Goal: Information Seeking & Learning: Learn about a topic

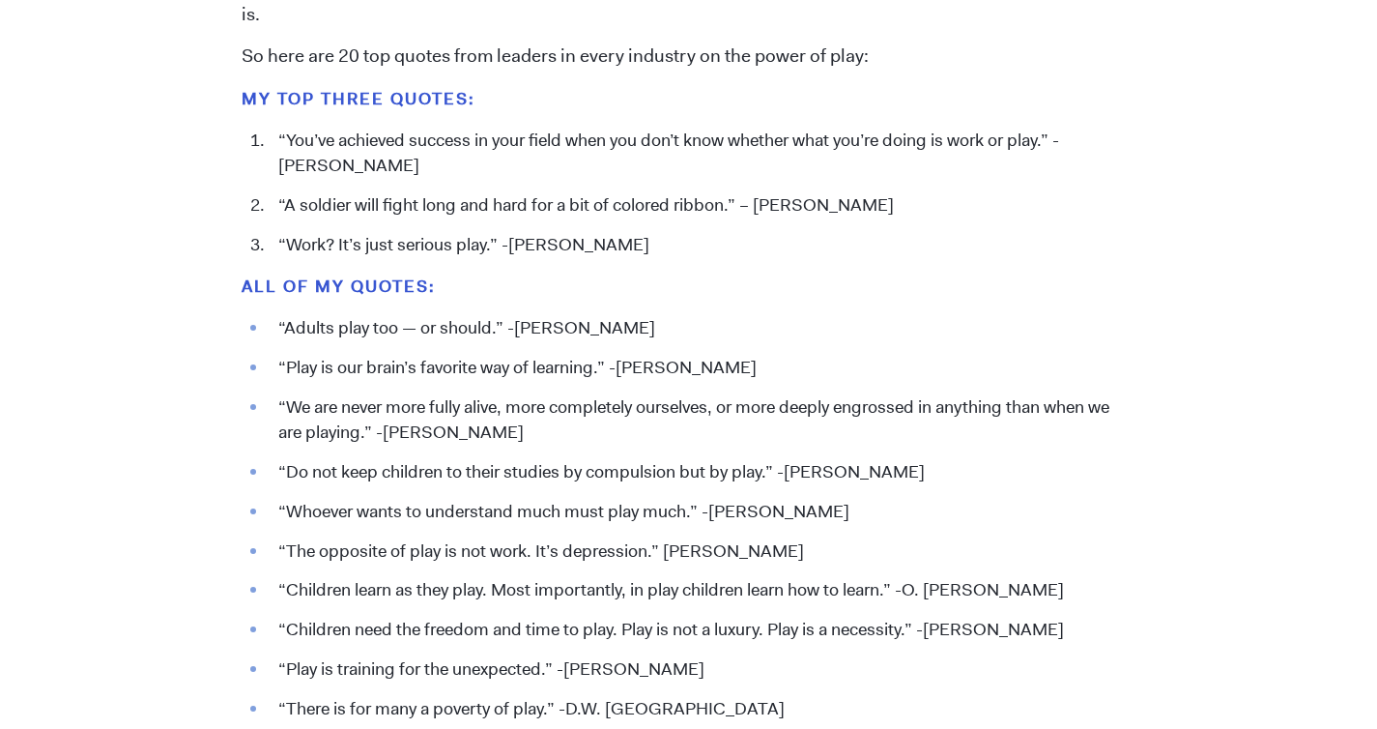
scroll to position [2030, 0]
drag, startPoint x: 596, startPoint y: 245, endPoint x: 275, endPoint y: 244, distance: 320.9
click at [275, 244] on li "“Work? It’s just serious play.” -[PERSON_NAME]" at bounding box center [702, 244] width 867 height 25
copy li "“Work? It’s just serious play.” -[PERSON_NAME]"
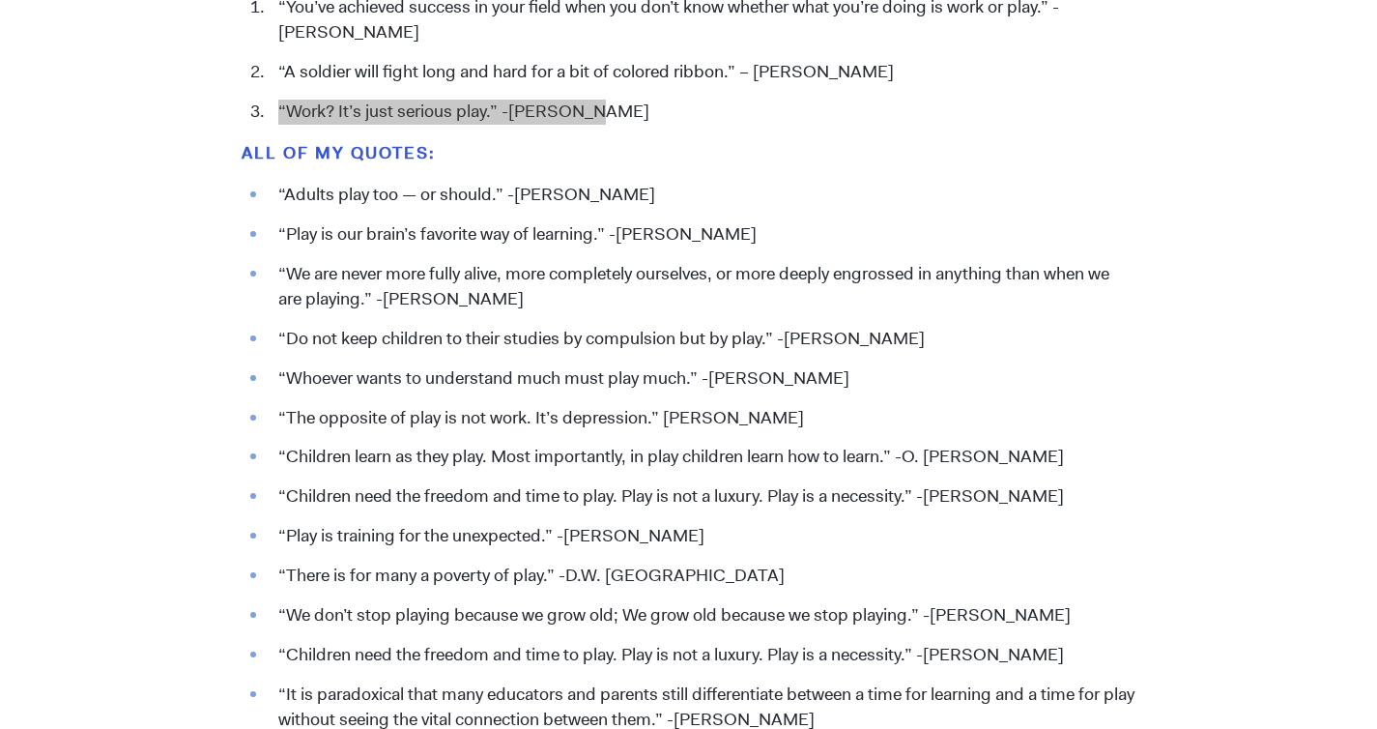
scroll to position [2186, 0]
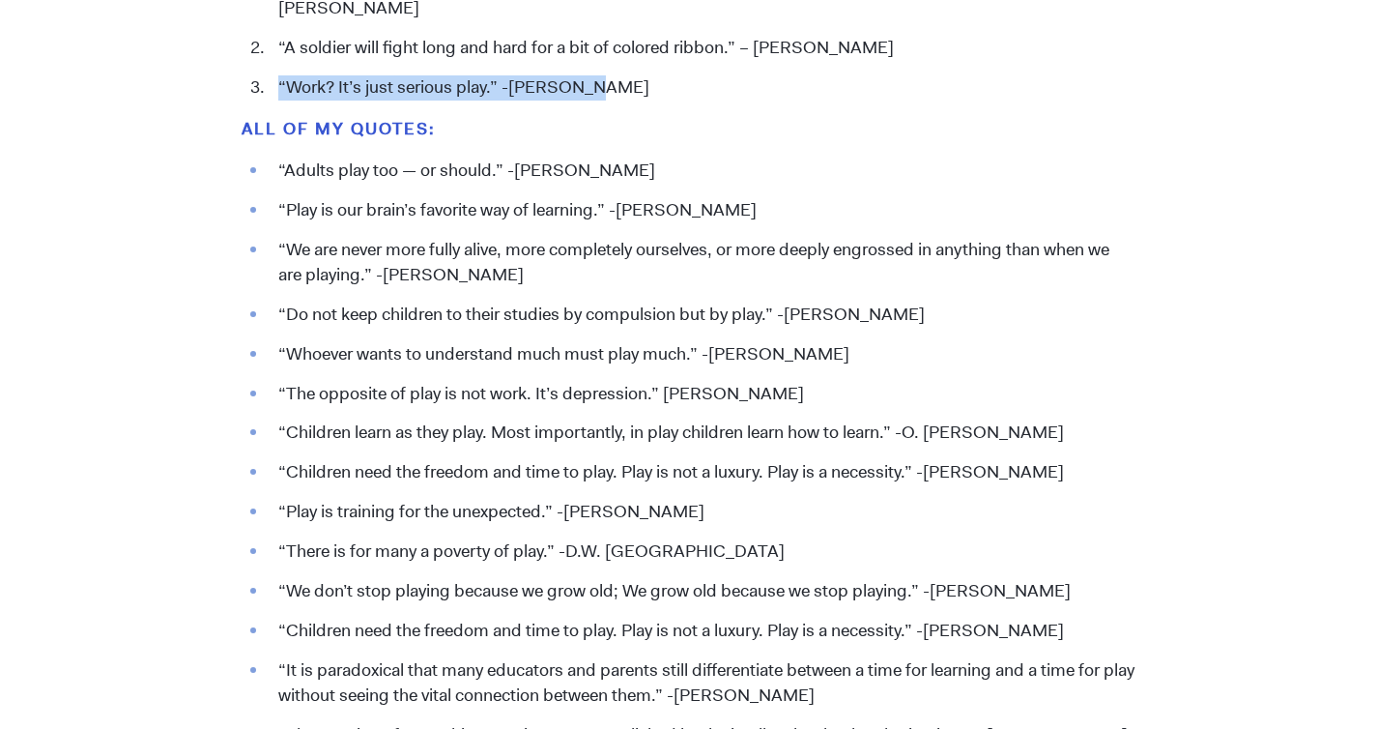
click at [427, 397] on li "“The opposite of play is not work. It’s depression.” [PERSON_NAME]" at bounding box center [702, 394] width 867 height 25
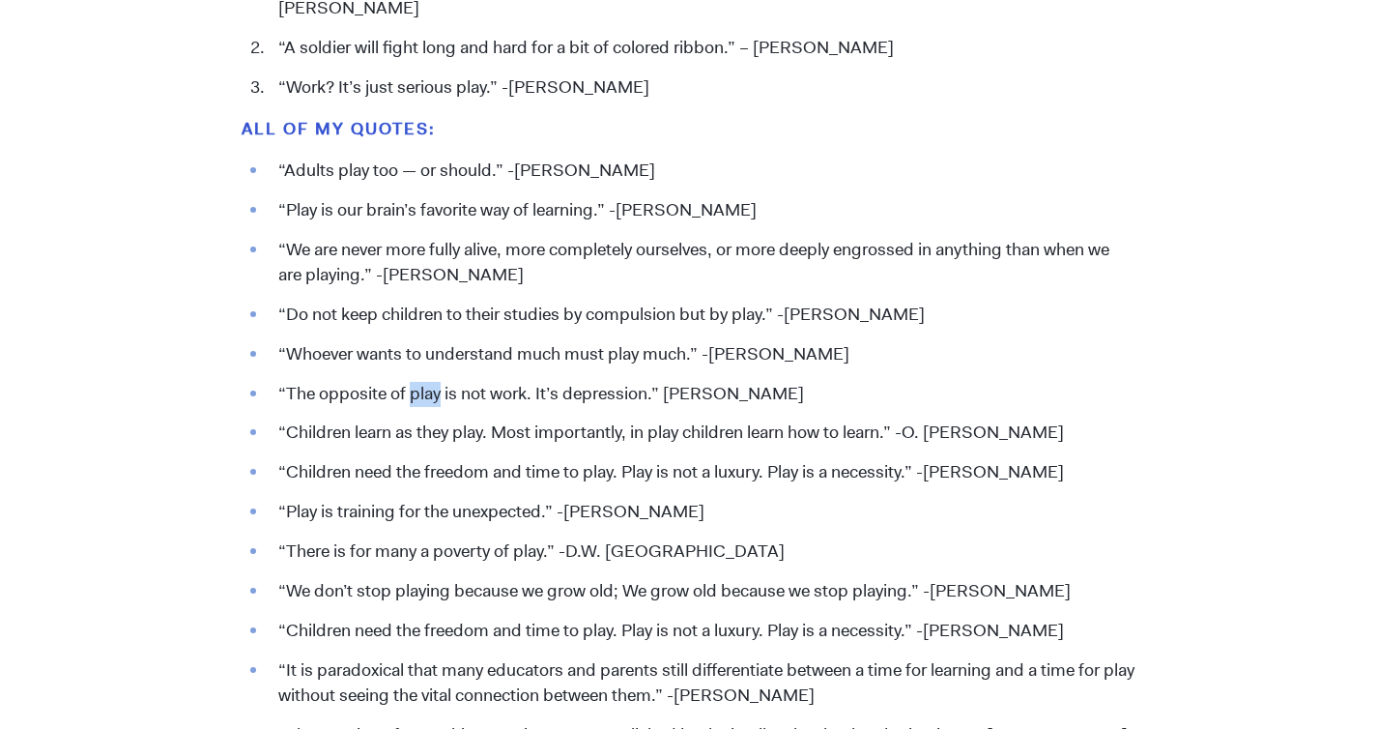
click at [427, 397] on li "“The opposite of play is not work. It’s depression.” [PERSON_NAME]" at bounding box center [702, 394] width 867 height 25
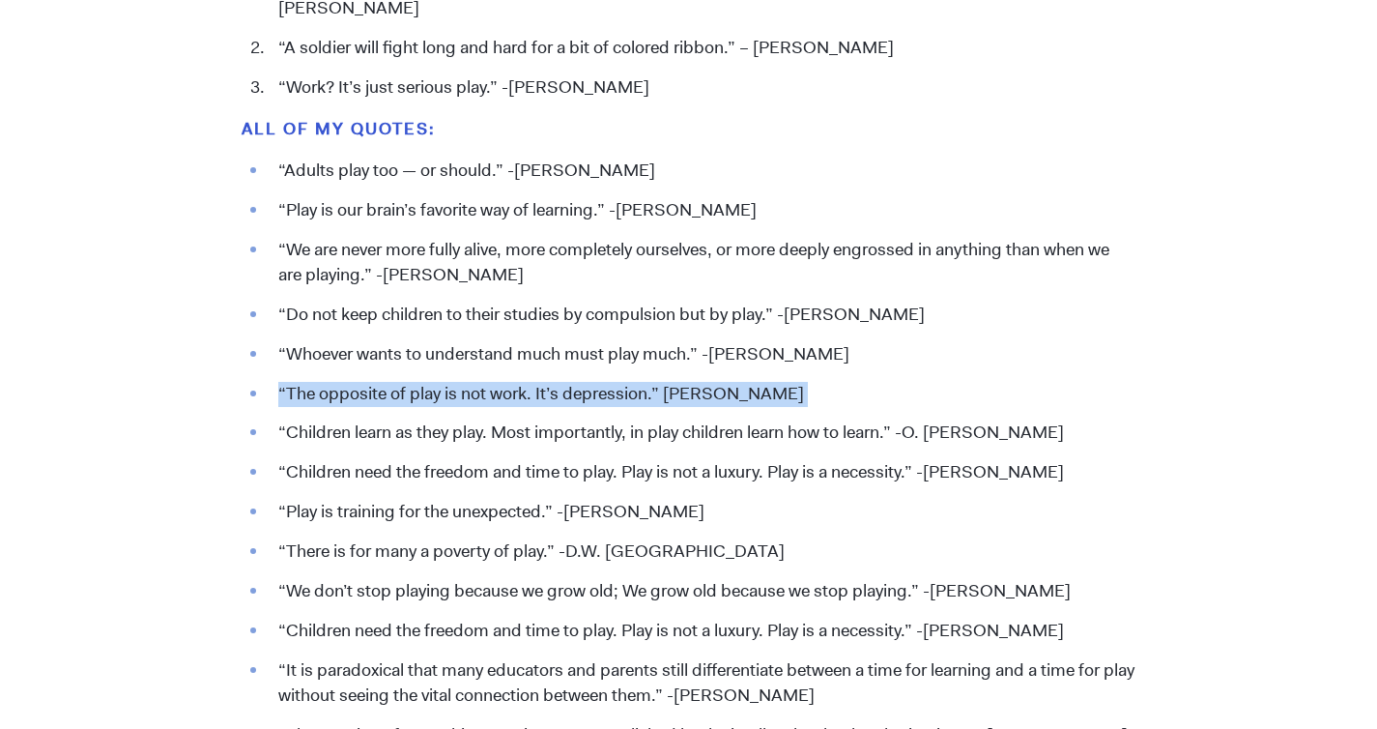
click at [427, 397] on li "“The opposite of play is not work. It’s depression.” [PERSON_NAME]" at bounding box center [702, 394] width 867 height 25
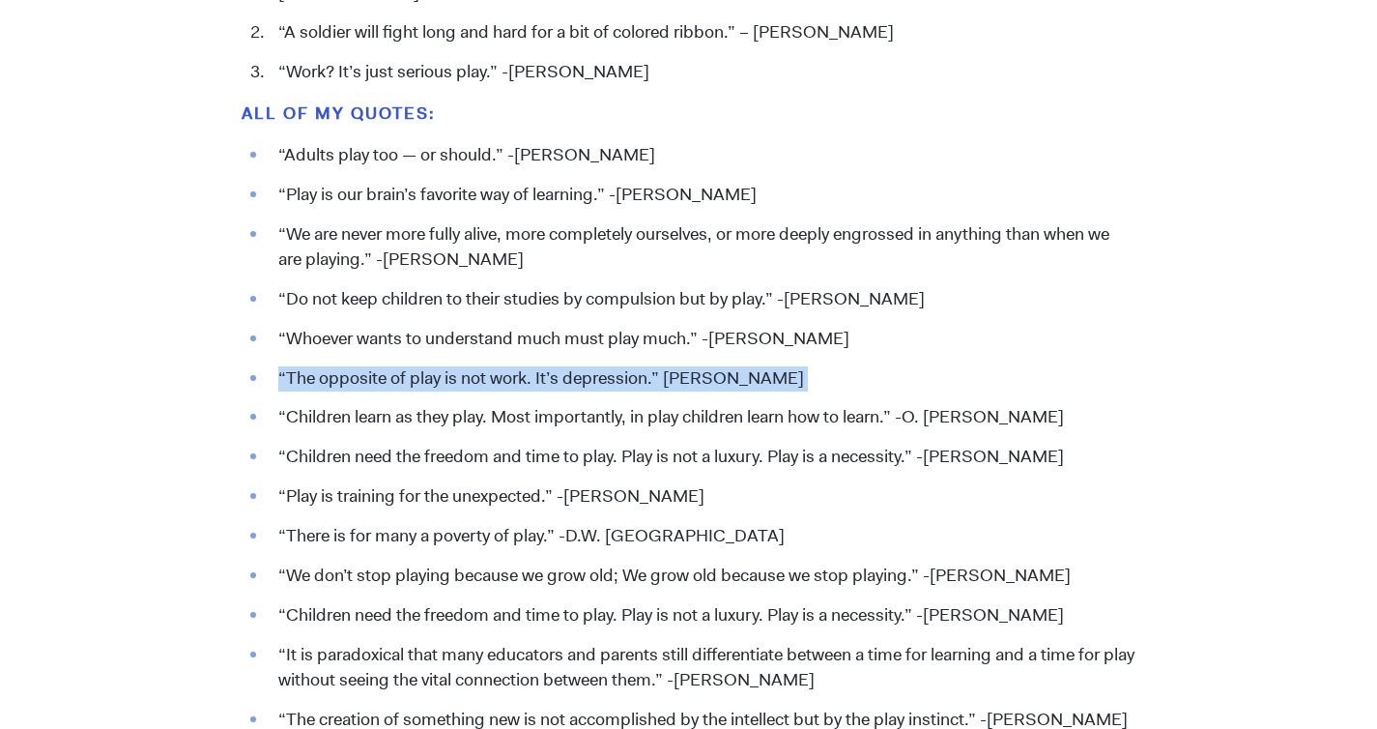
scroll to position [2318, 0]
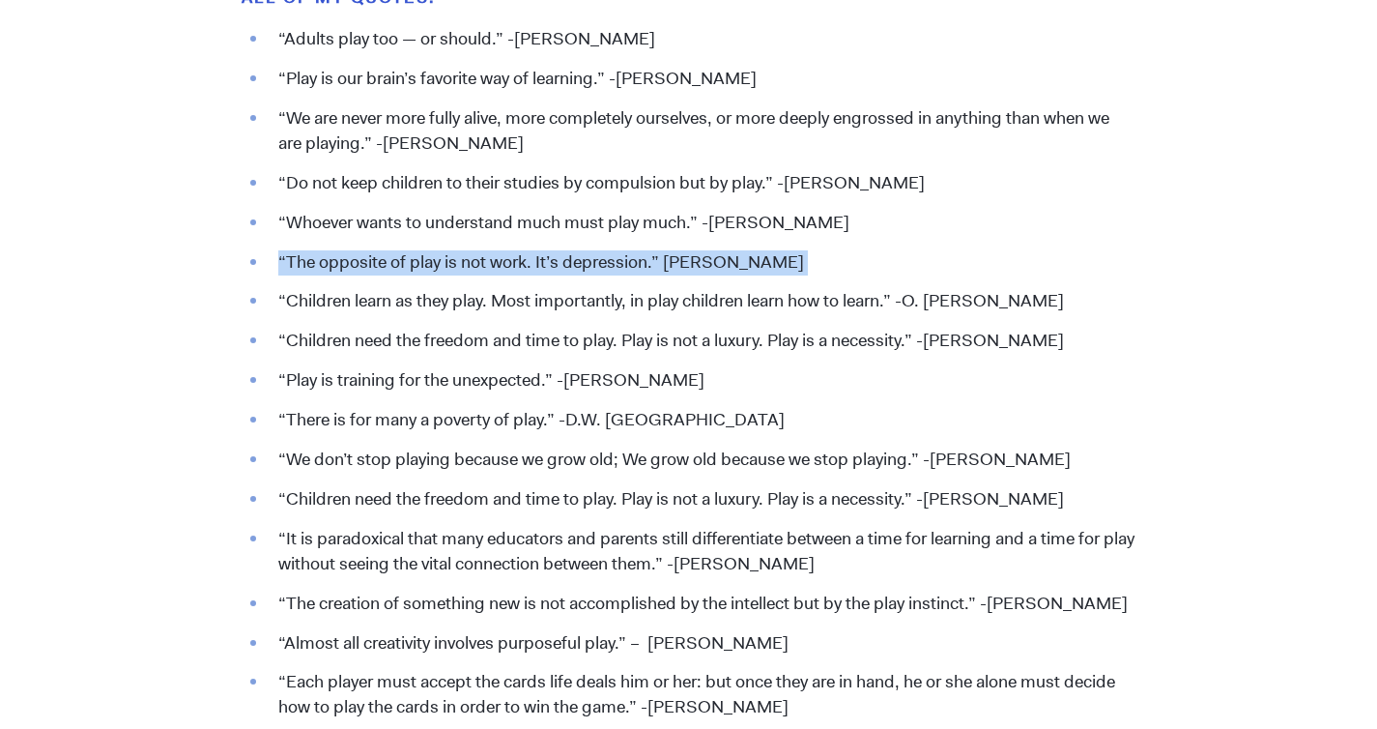
copy li "“The opposite of play is not work. It’s depression.” [PERSON_NAME]"
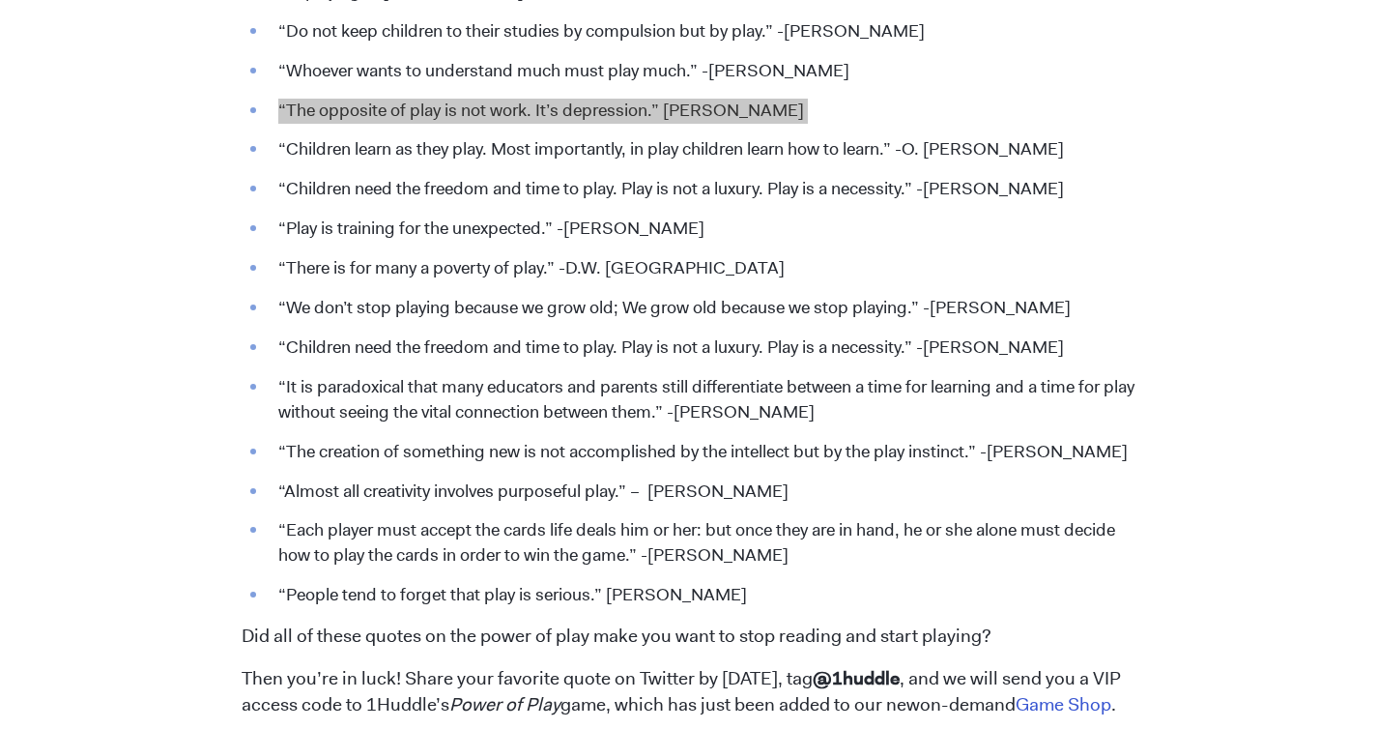
scroll to position [2471, 0]
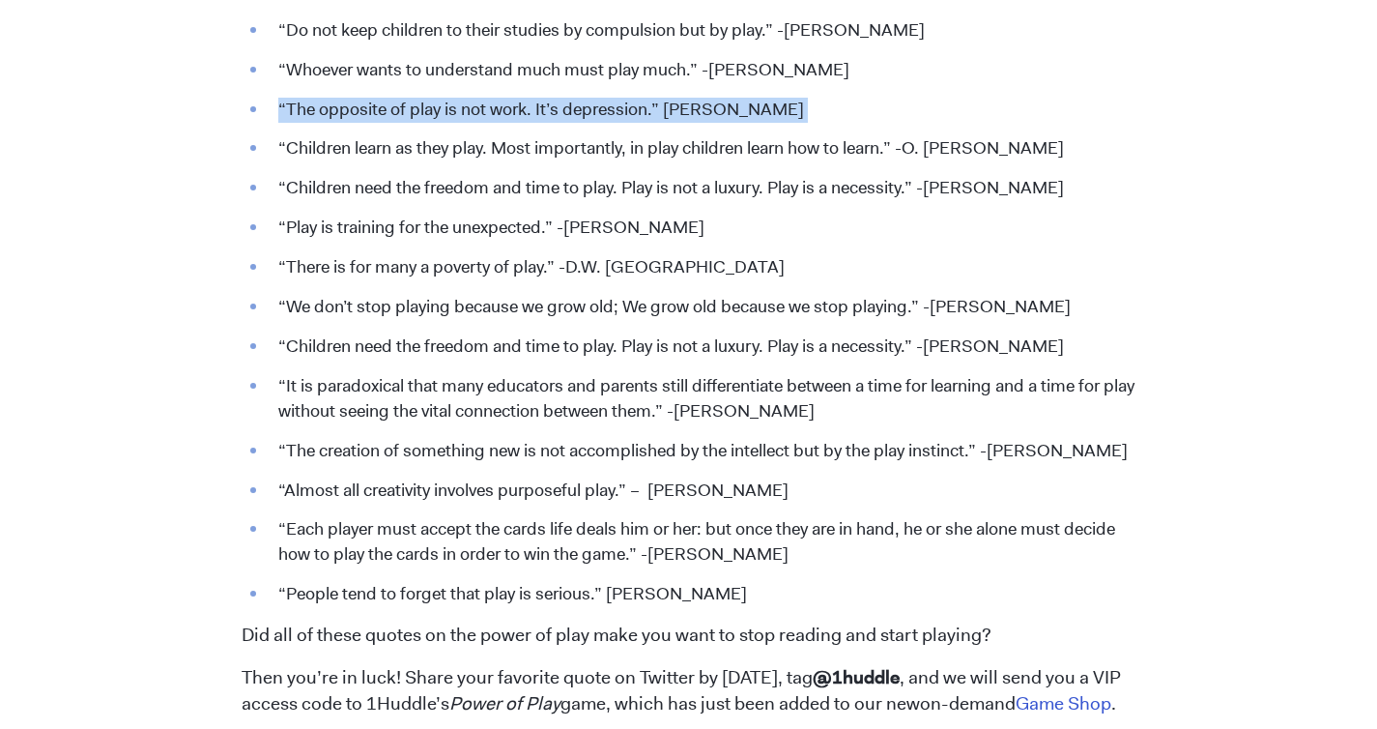
click at [404, 311] on li "“We don’t stop playing because we grow old; We grow old because we stop playing…" at bounding box center [702, 307] width 867 height 25
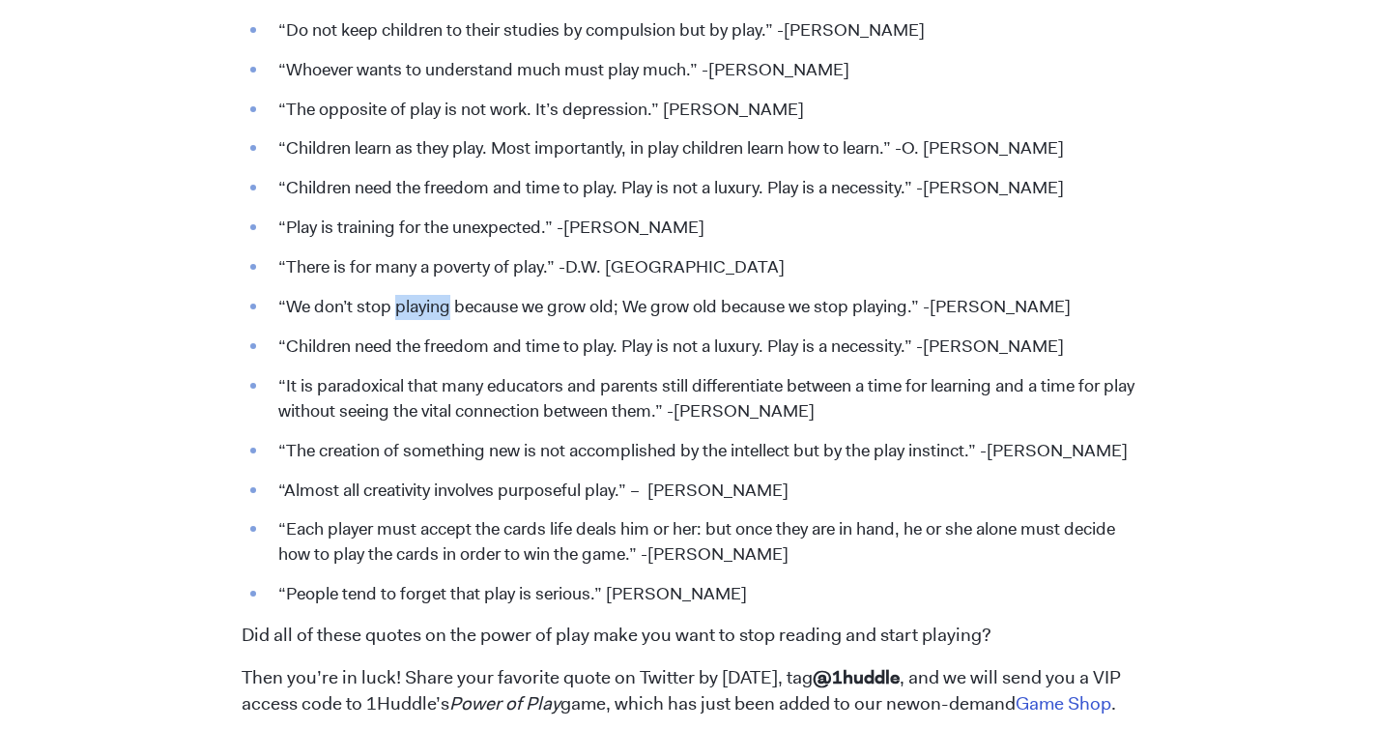
click at [404, 311] on li "“We don’t stop playing because we grow old; We grow old because we stop playing…" at bounding box center [702, 307] width 867 height 25
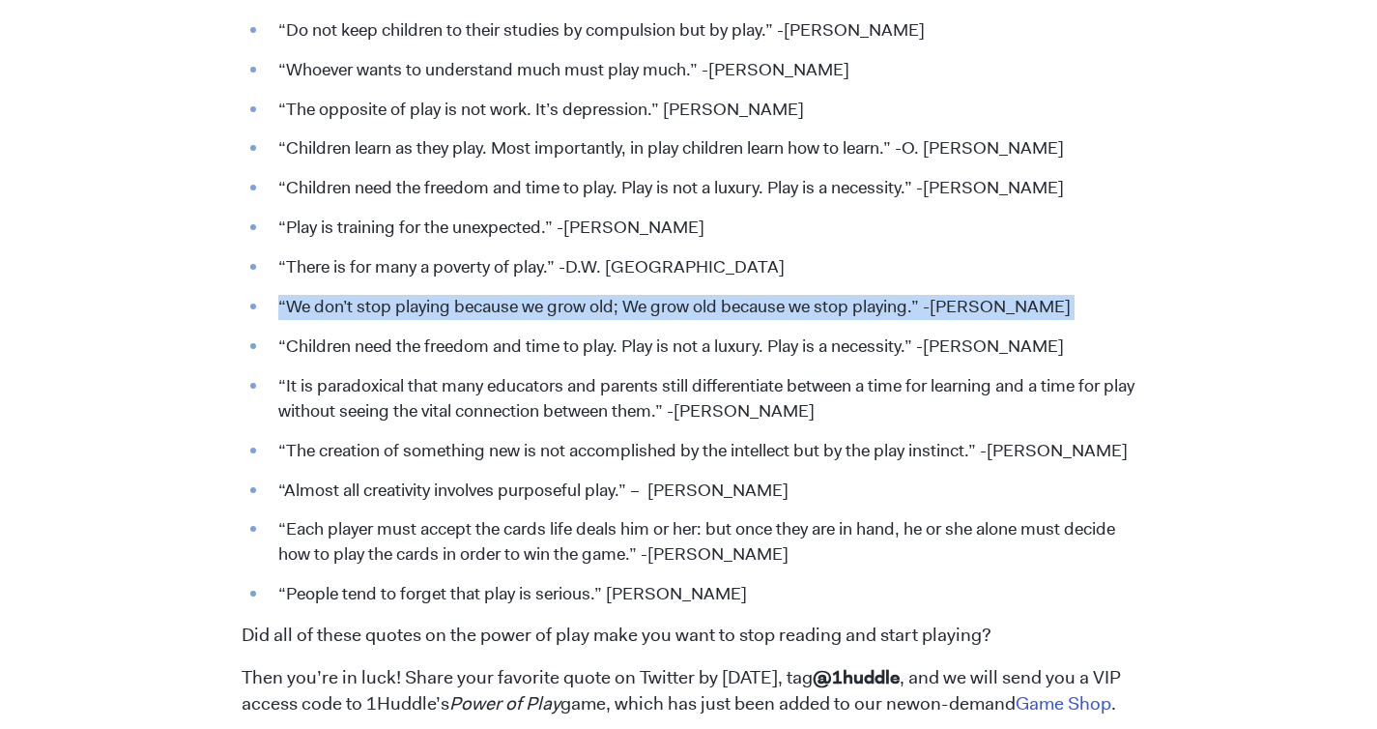
click at [404, 311] on li "“We don’t stop playing because we grow old; We grow old because we stop playing…" at bounding box center [702, 307] width 867 height 25
copy li "“We don’t stop playing because we grow old; We grow old because we stop playing…"
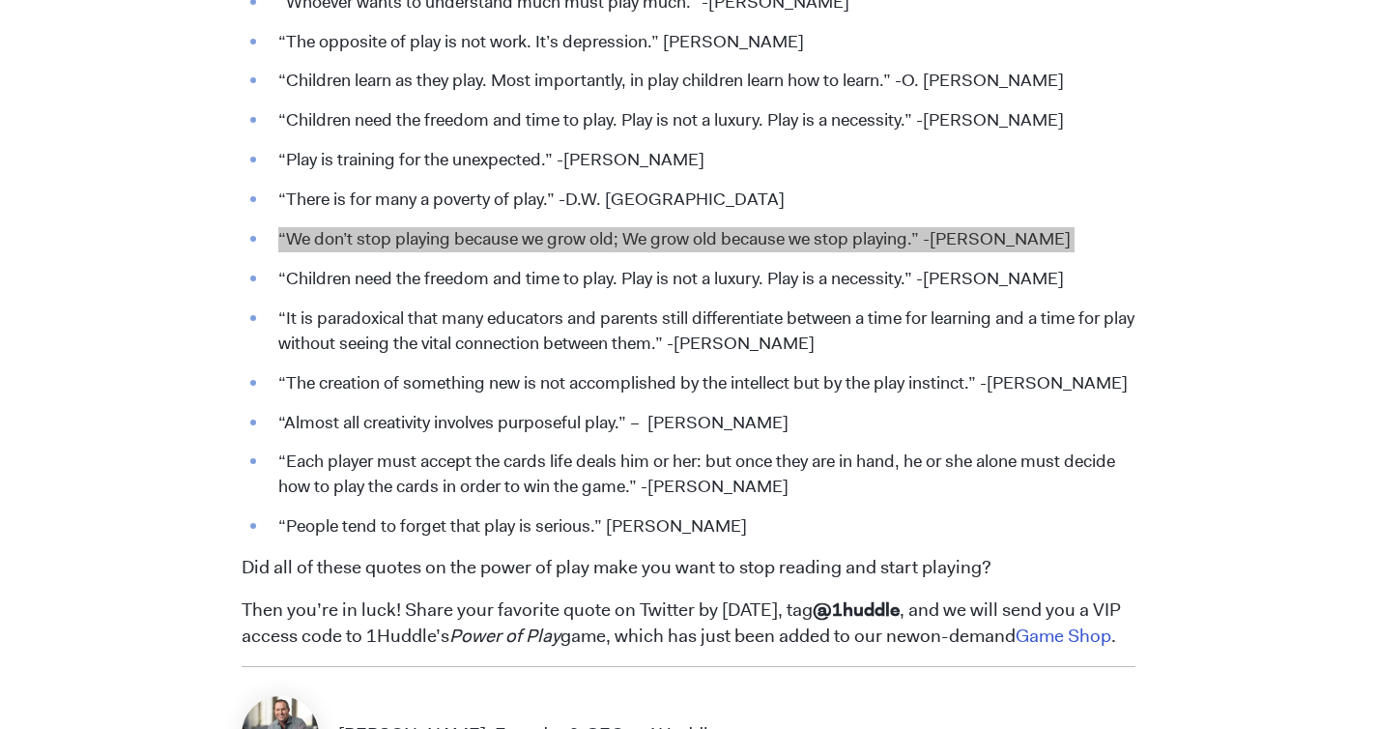
scroll to position [2540, 0]
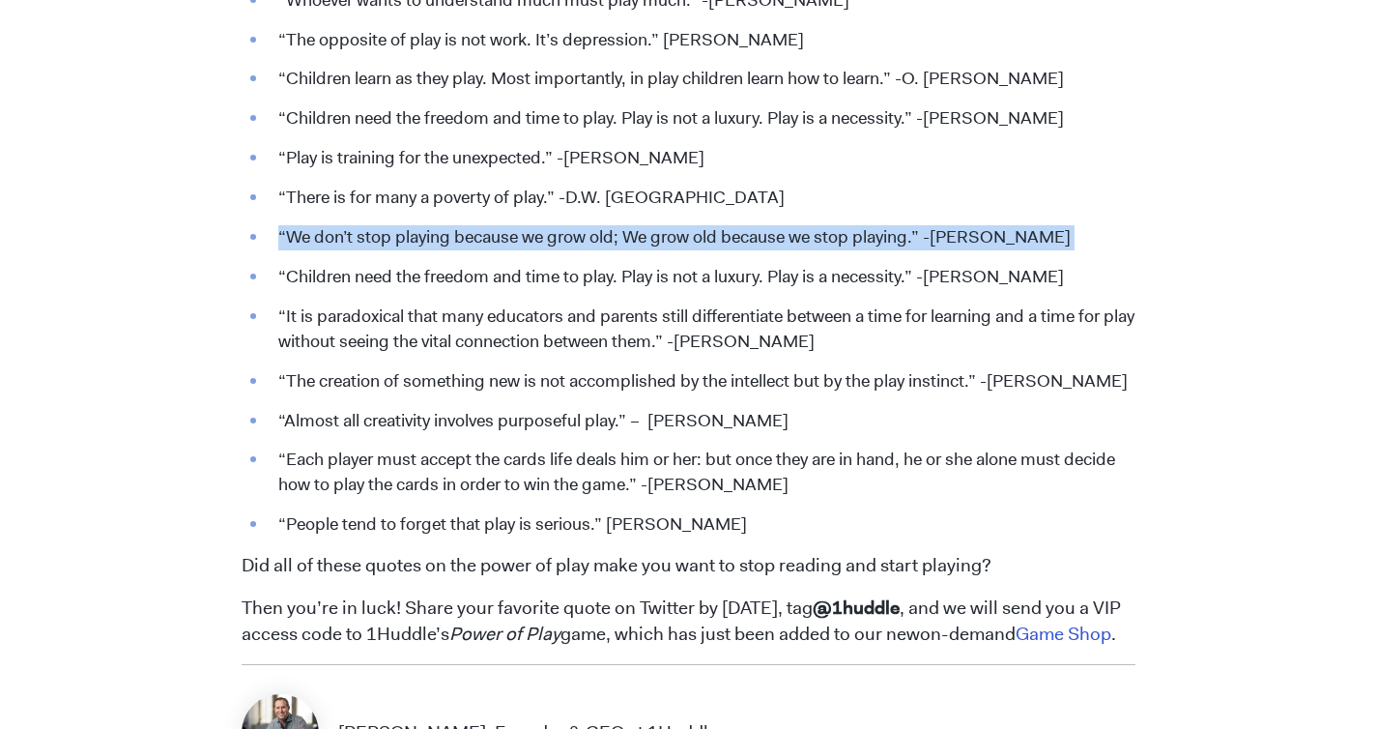
click at [548, 388] on li "“The creation of something new is not accomplished by the intellect but by the …" at bounding box center [702, 381] width 867 height 25
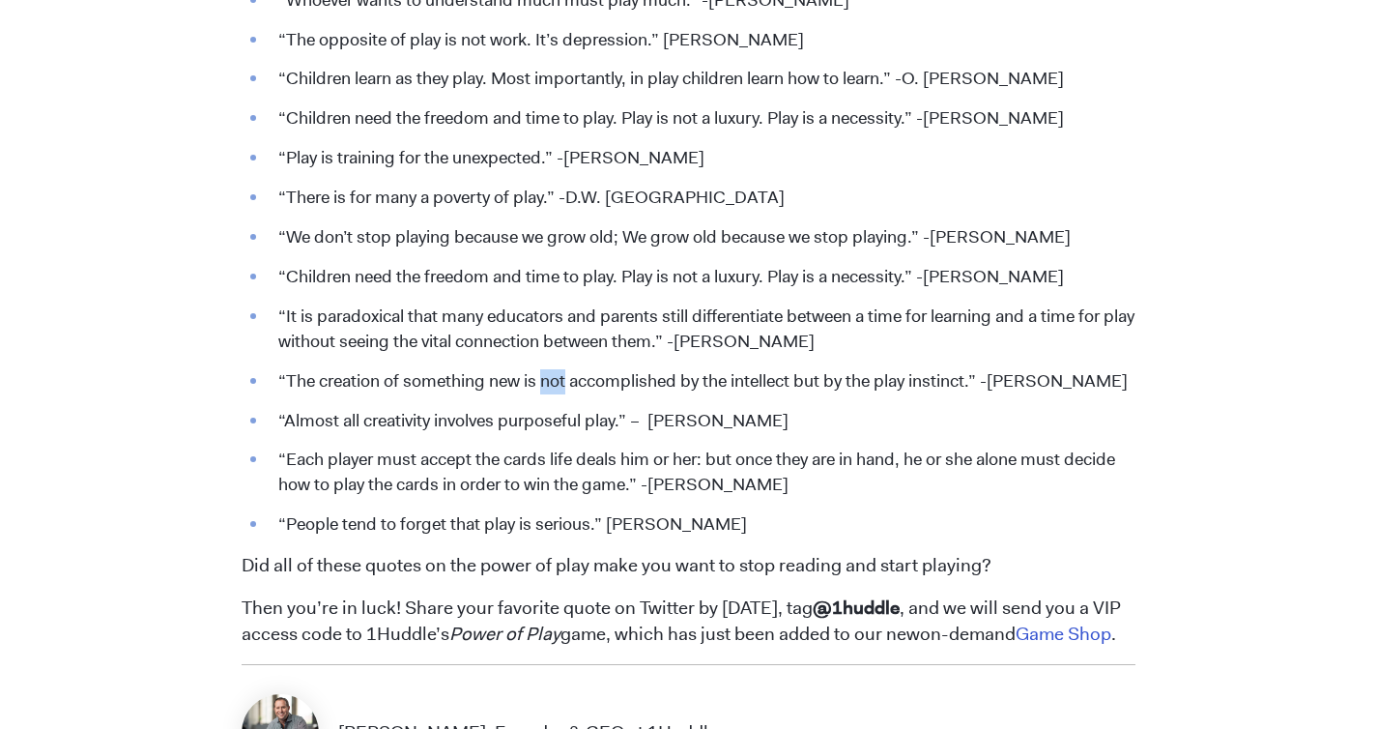
click at [548, 388] on li "“The creation of something new is not accomplished by the intellect but by the …" at bounding box center [702, 381] width 867 height 25
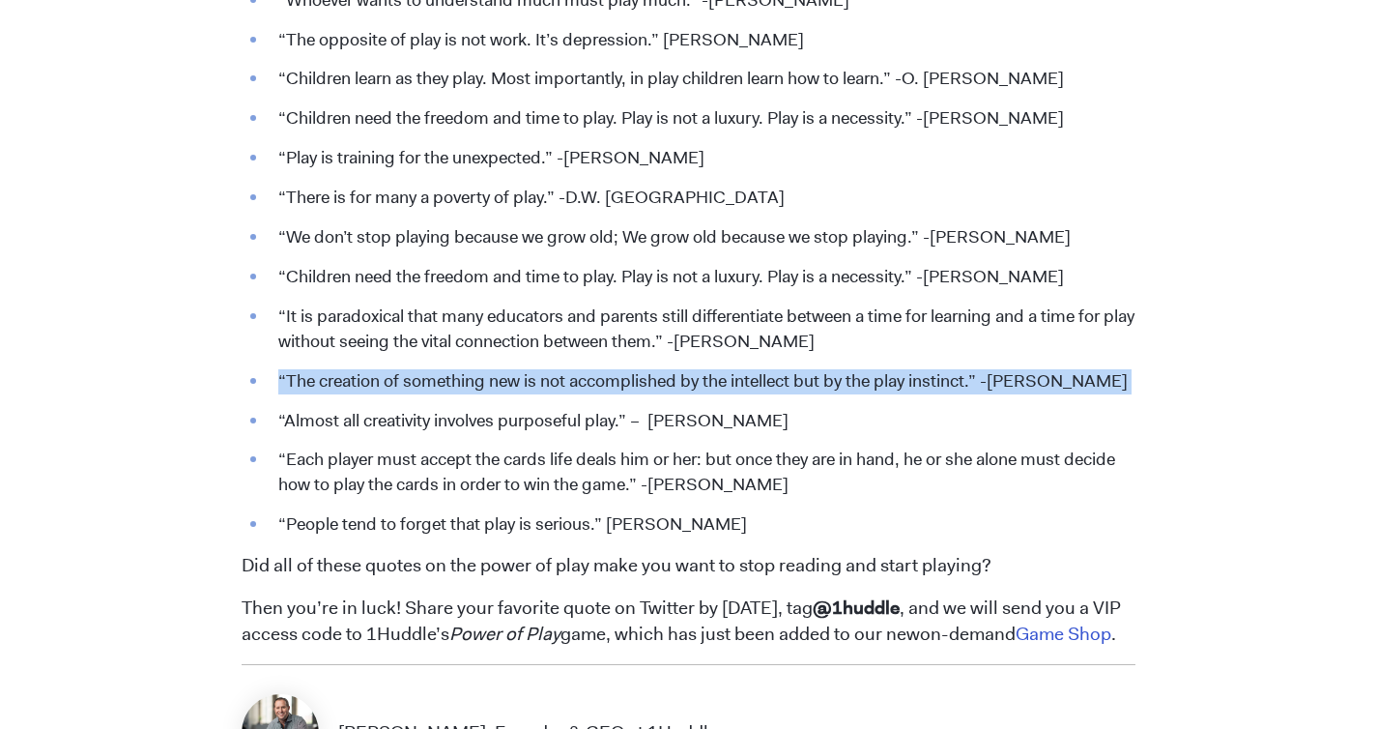
click at [548, 388] on li "“The creation of something new is not accomplished by the intellect but by the …" at bounding box center [702, 381] width 867 height 25
copy li "“The creation of something new is not accomplished by the intellect but by the …"
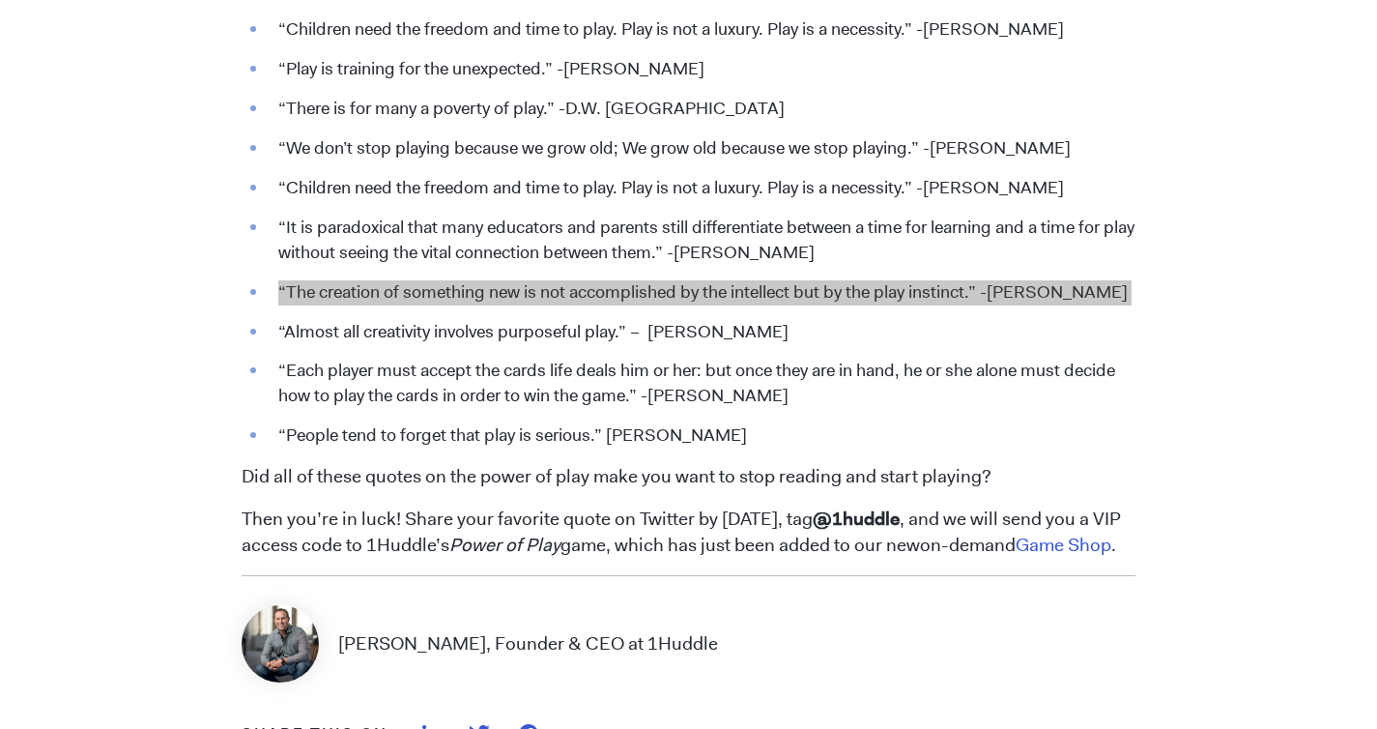
scroll to position [2673, 0]
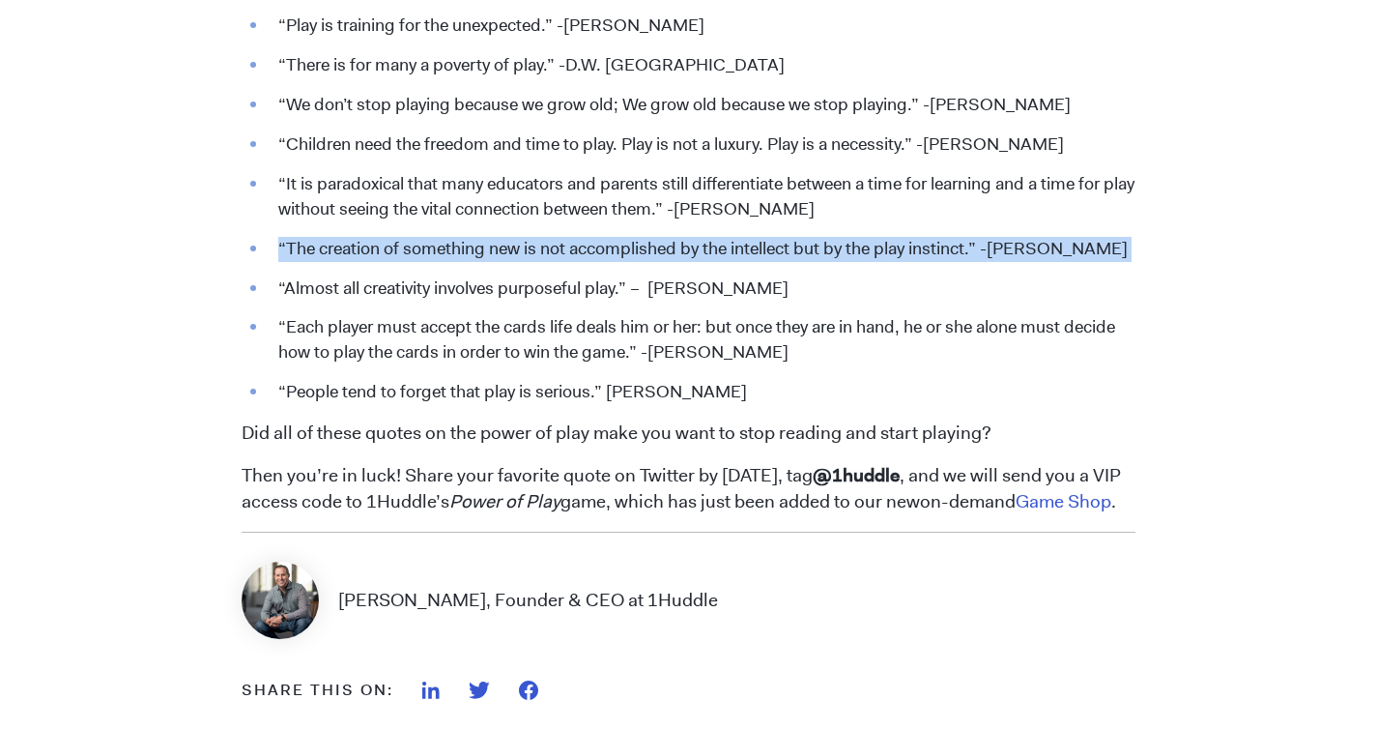
click at [638, 282] on li "“Almost all creativity involves purposeful play.” – [PERSON_NAME]" at bounding box center [702, 288] width 867 height 25
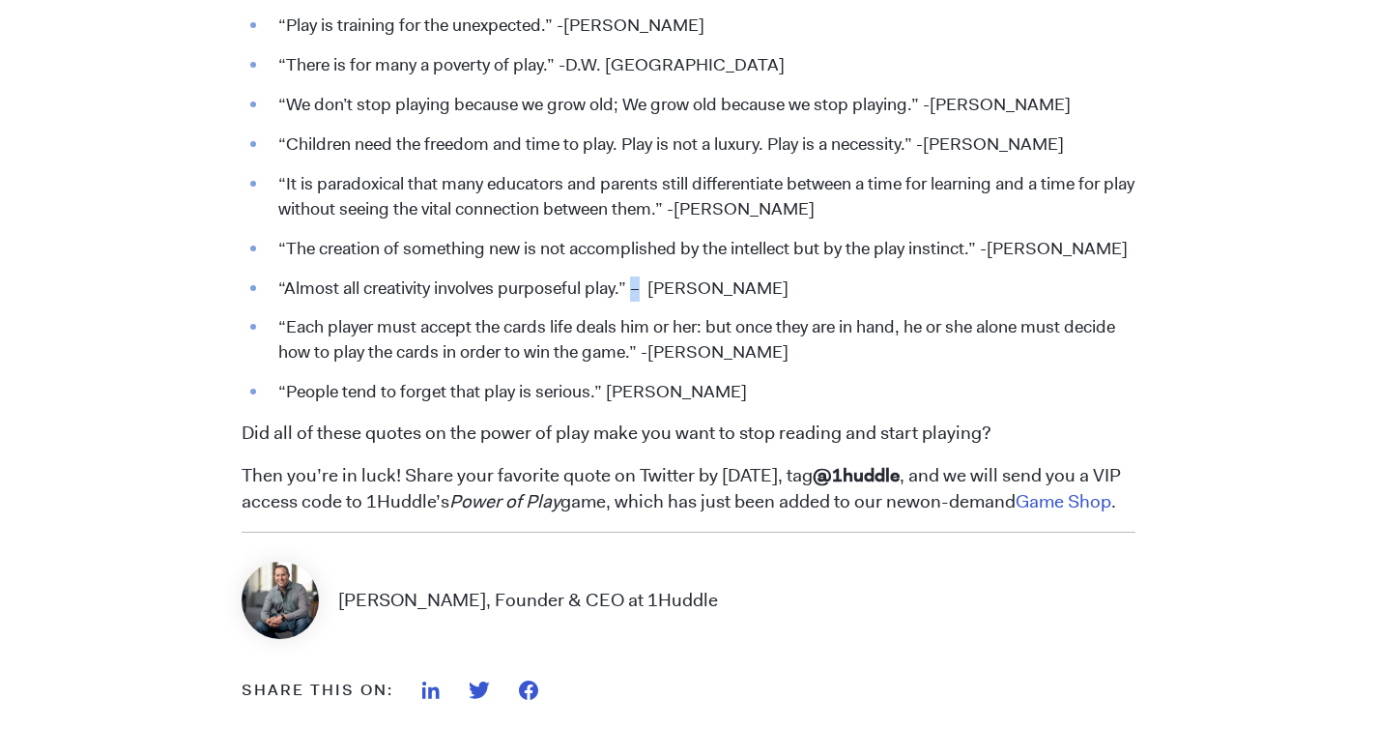
click at [638, 282] on li "“Almost all creativity involves purposeful play.” – [PERSON_NAME]" at bounding box center [702, 288] width 867 height 25
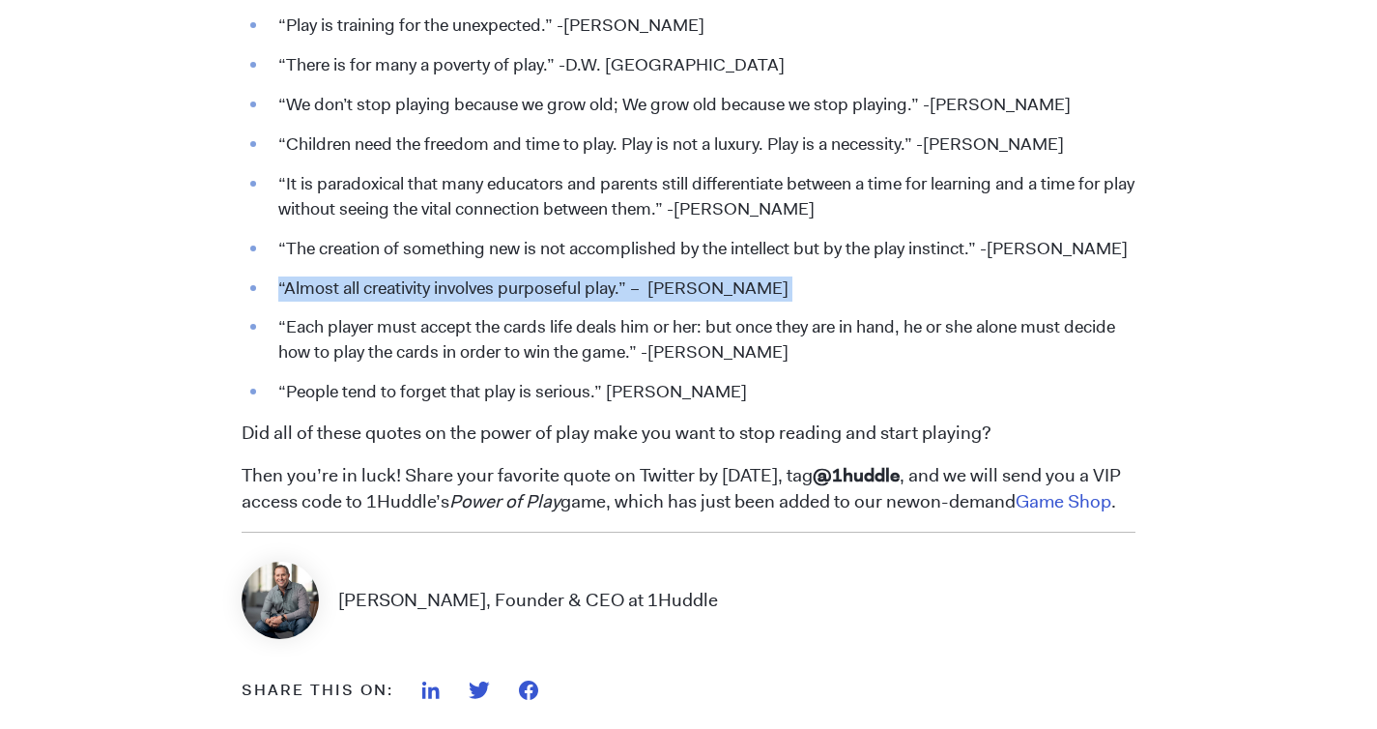
click at [638, 282] on li "“Almost all creativity involves purposeful play.” – [PERSON_NAME]" at bounding box center [702, 288] width 867 height 25
copy li "“Almost all creativity involves purposeful play.” – [PERSON_NAME]"
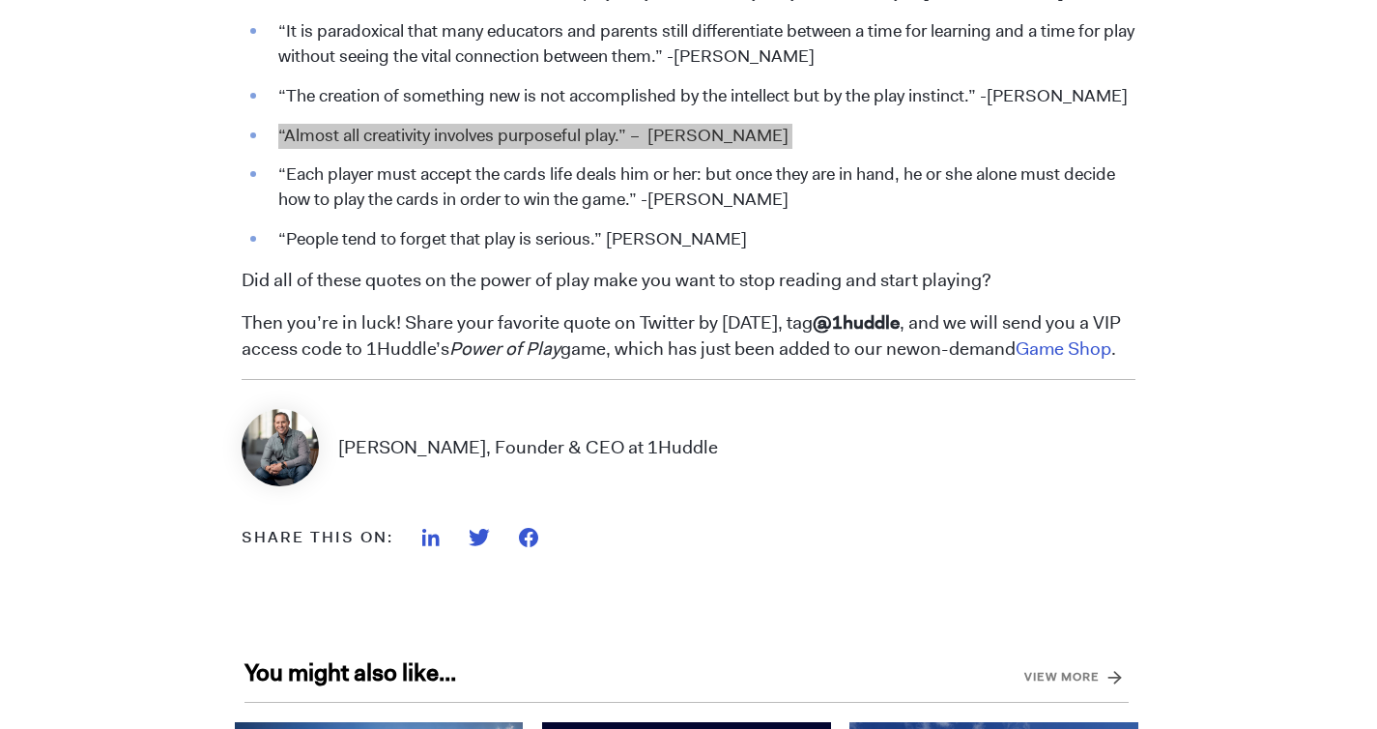
scroll to position [2842, 0]
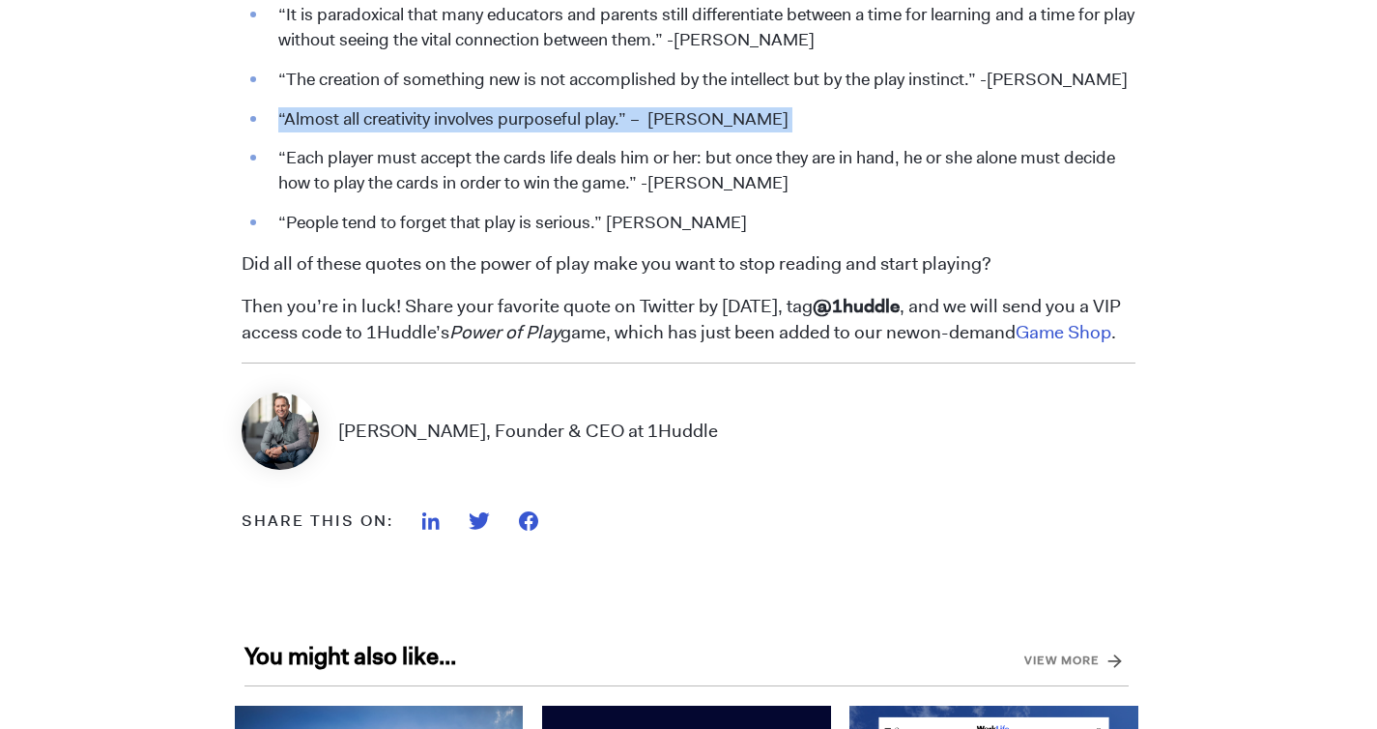
click at [559, 223] on li "“People tend to forget that play is serious.” [PERSON_NAME]" at bounding box center [702, 223] width 867 height 25
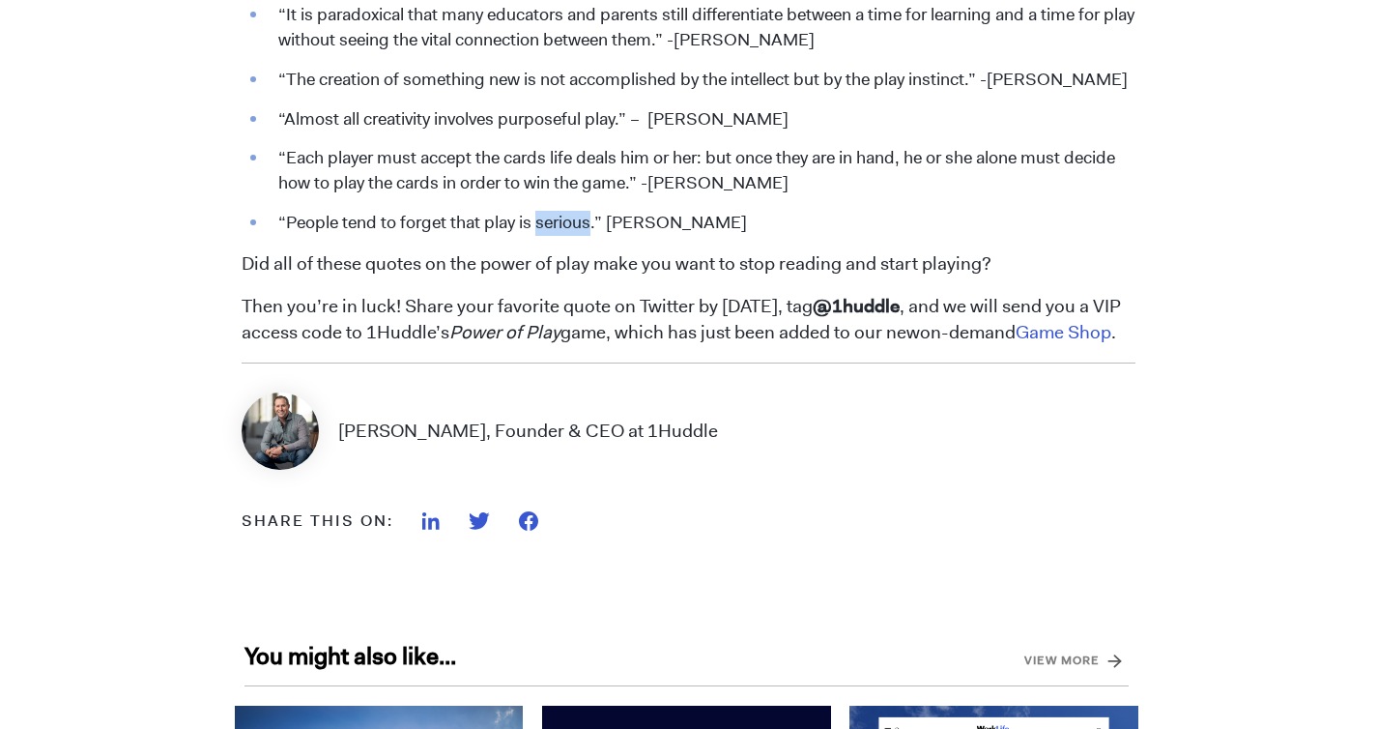
click at [559, 223] on li "“People tend to forget that play is serious.” [PERSON_NAME]" at bounding box center [702, 223] width 867 height 25
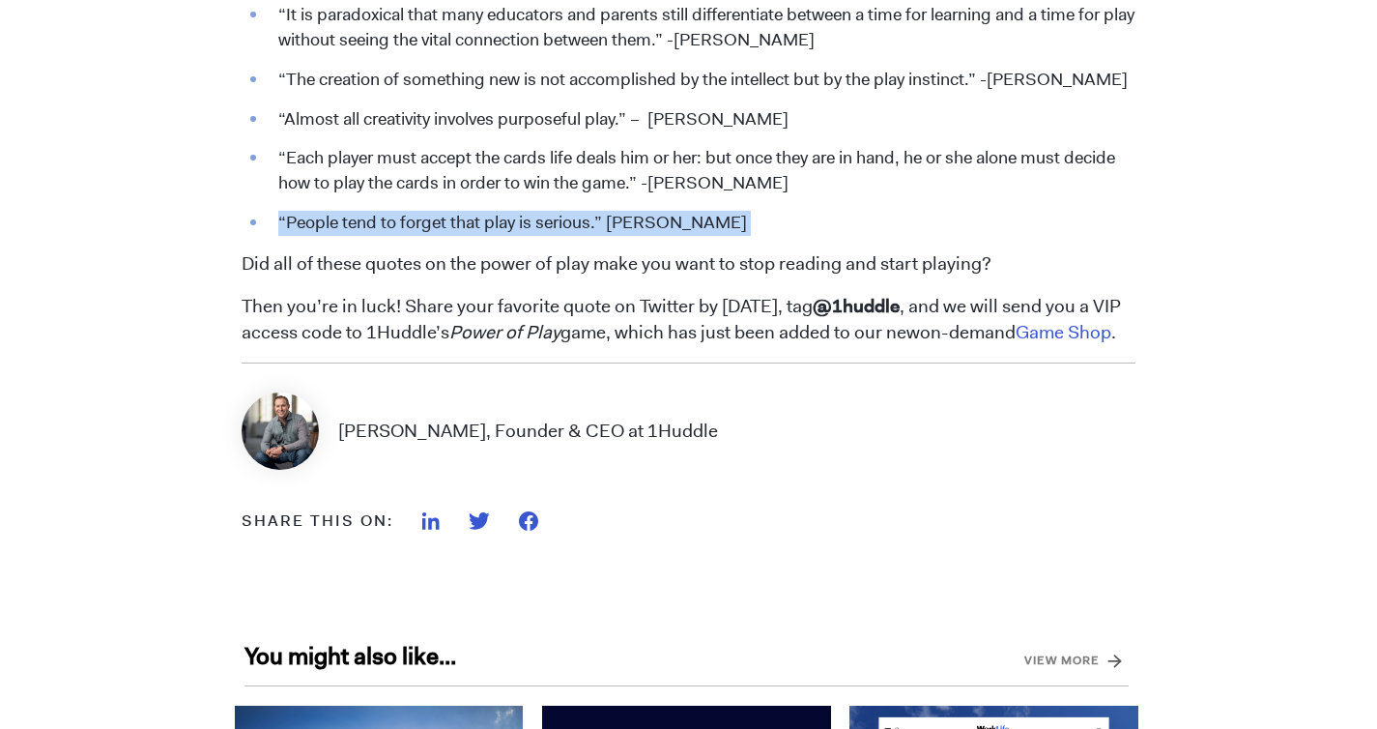
click at [559, 223] on li "“People tend to forget that play is serious.” [PERSON_NAME]" at bounding box center [702, 223] width 867 height 25
copy span "“People tend to forget that play is serious.” [PERSON_NAME]"
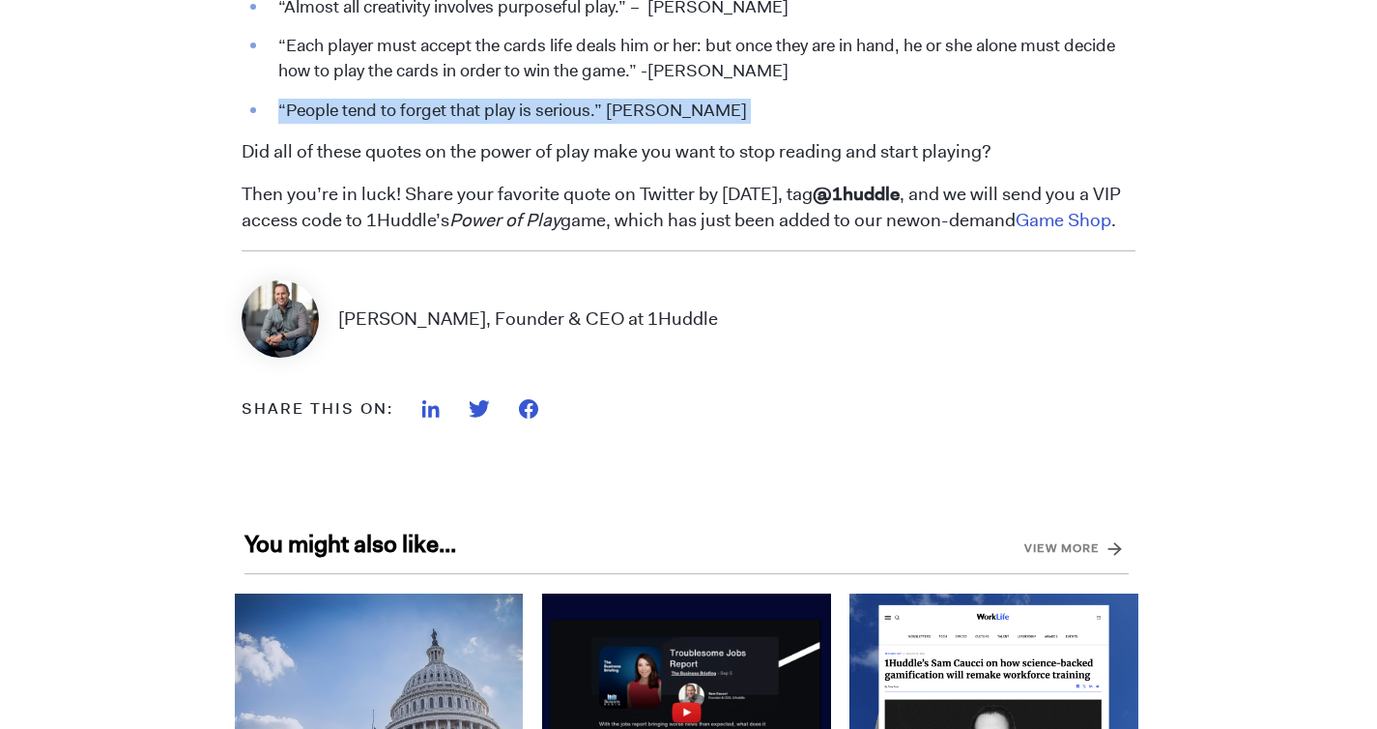
scroll to position [2999, 0]
